Goal: Transaction & Acquisition: Purchase product/service

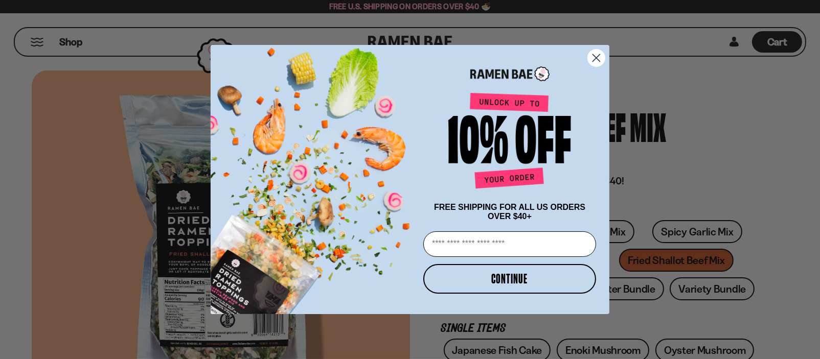
click at [593, 56] on circle "Close dialog" at bounding box center [596, 58] width 17 height 17
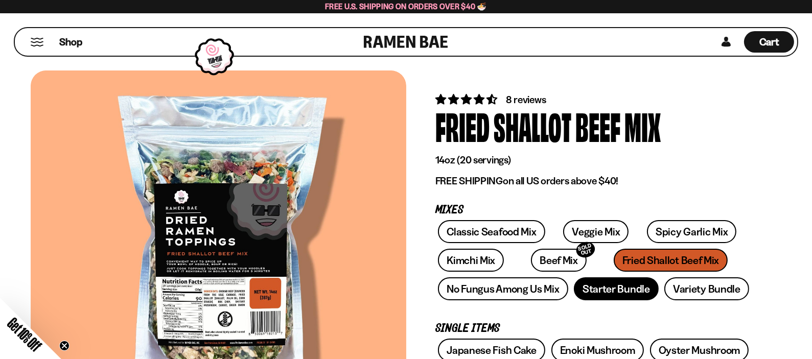
scroll to position [68, 0]
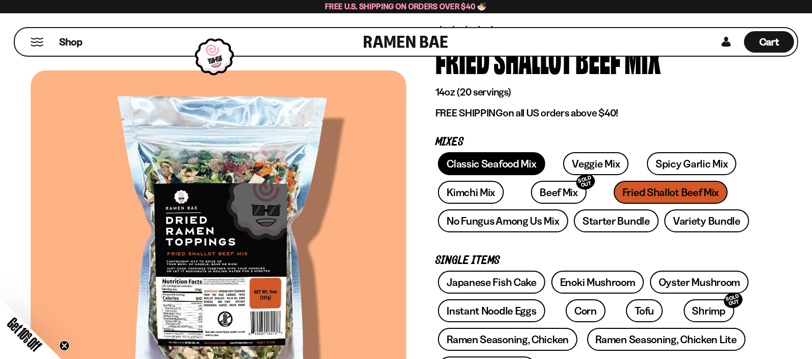
click at [488, 164] on link "Classic Seafood Mix" at bounding box center [491, 163] width 107 height 23
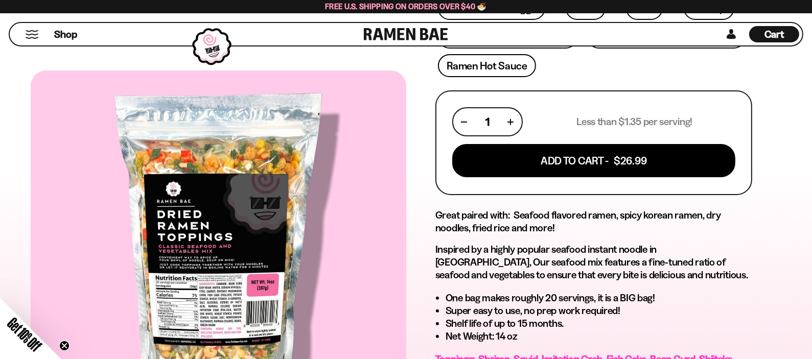
scroll to position [340, 0]
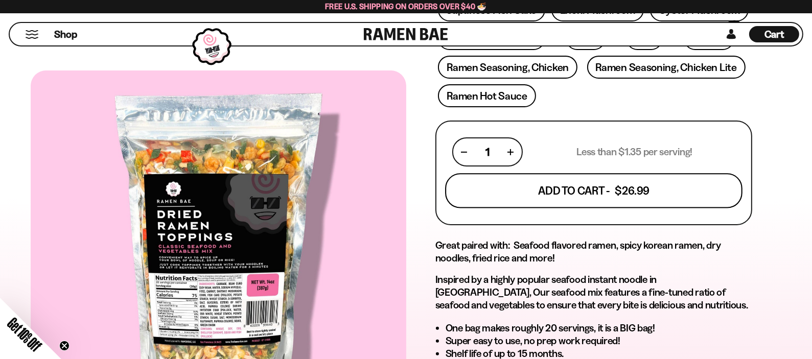
click at [565, 182] on button "Add To Cart - $26.99" at bounding box center [594, 191] width 298 height 35
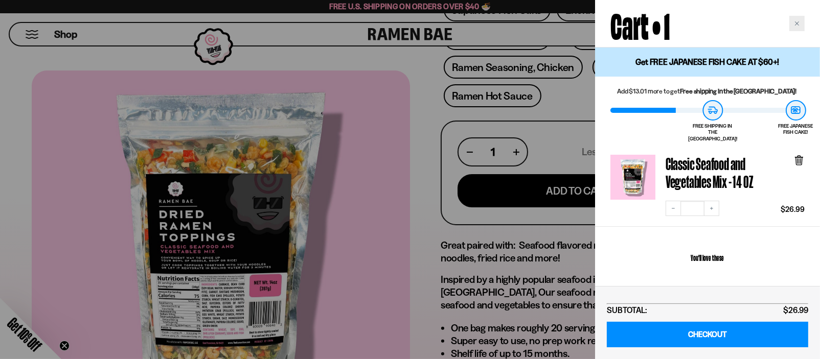
click at [796, 19] on div "Close cart" at bounding box center [796, 23] width 15 height 15
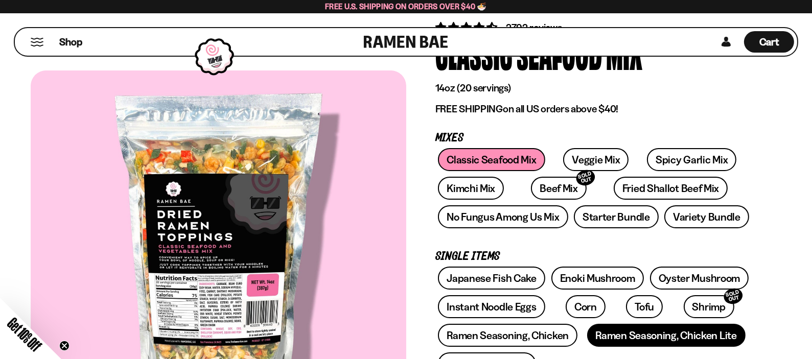
scroll to position [68, 0]
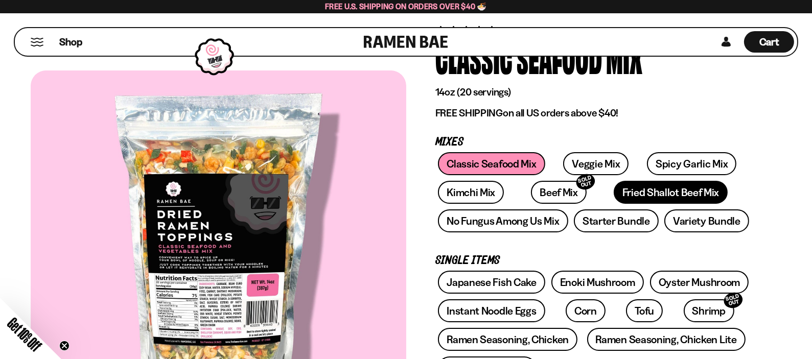
click at [614, 196] on link "Fried Shallot Beef Mix" at bounding box center [671, 192] width 114 height 23
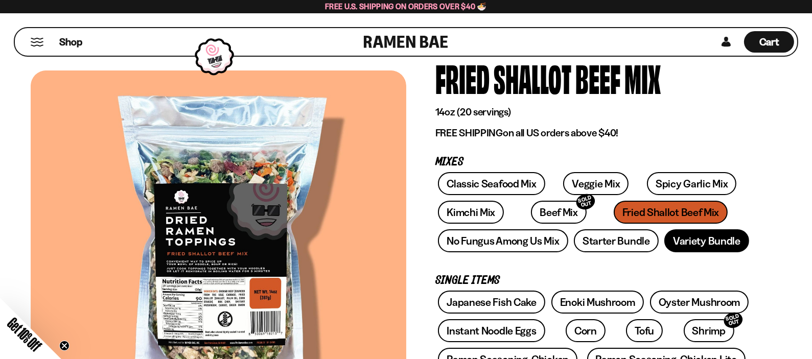
scroll to position [68, 0]
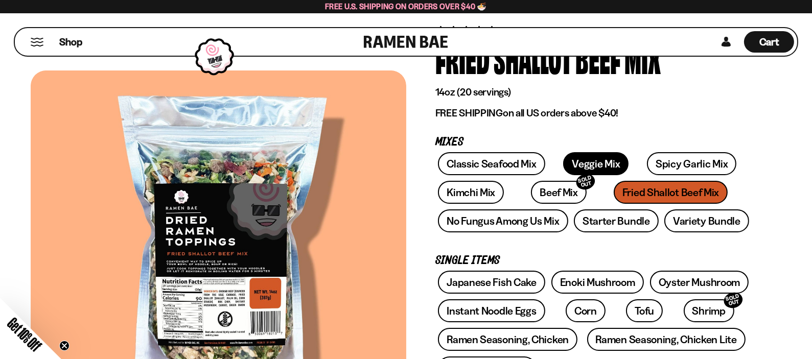
click at [581, 168] on link "Veggie Mix" at bounding box center [595, 163] width 65 height 23
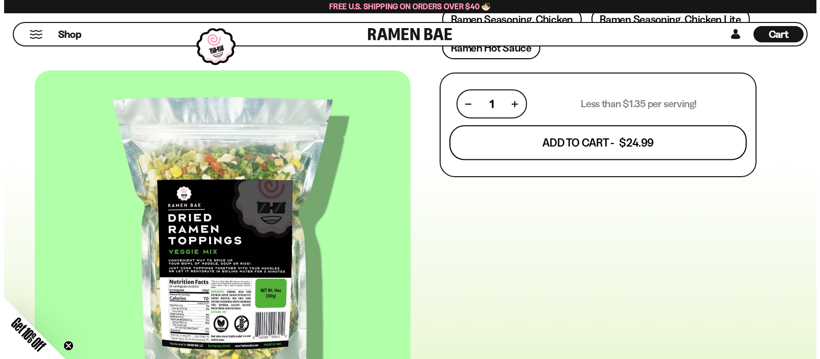
scroll to position [408, 0]
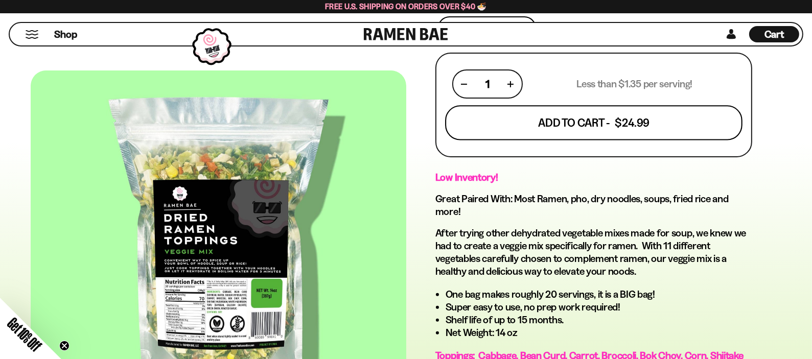
click at [603, 117] on button "Add To Cart - $24.99" at bounding box center [594, 123] width 298 height 35
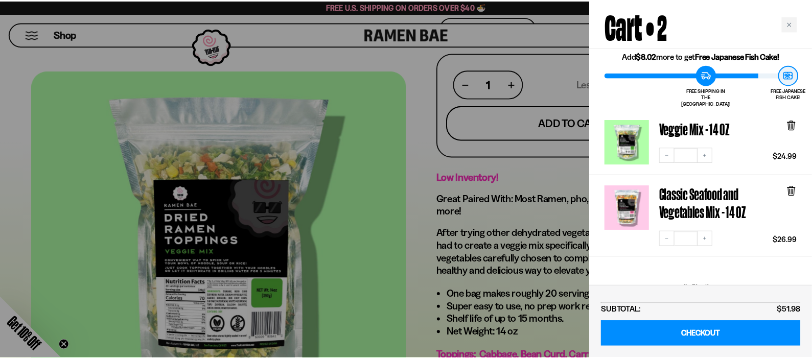
scroll to position [0, 0]
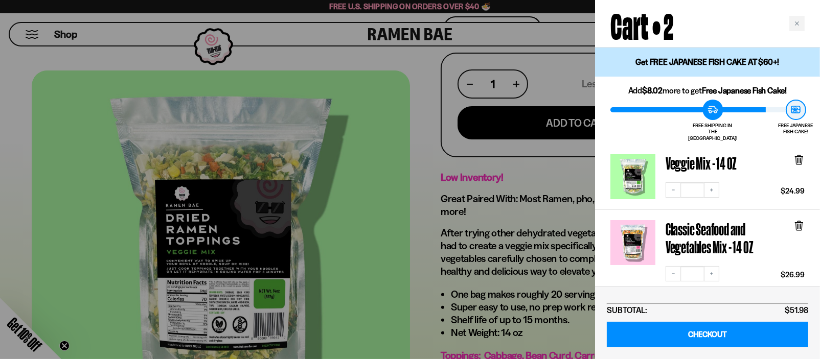
click at [419, 158] on div at bounding box center [410, 179] width 820 height 359
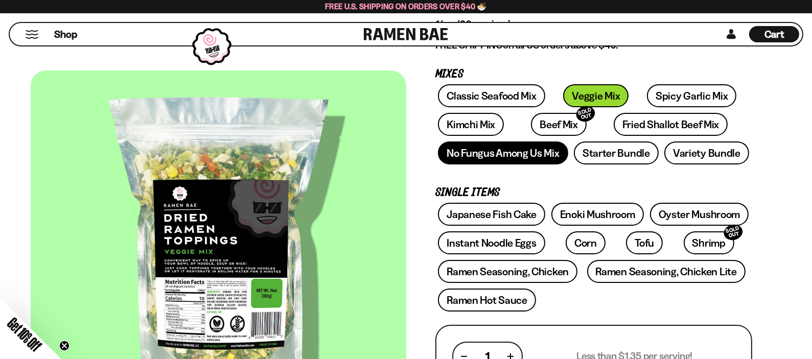
scroll to position [272, 0]
